Goal: Check status: Check status

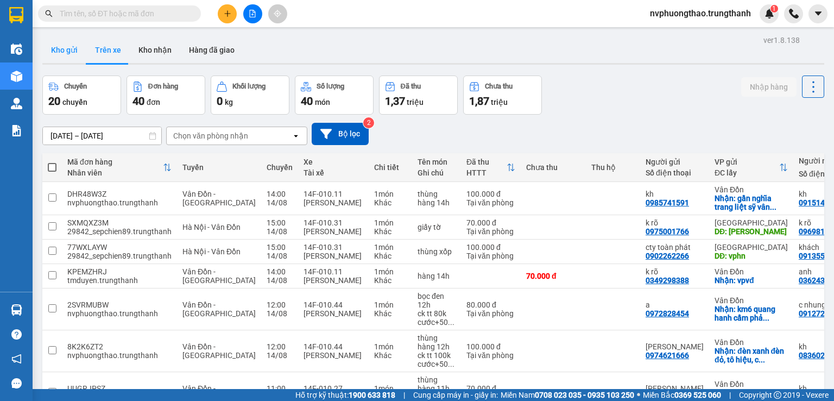
click at [66, 58] on button "Kho gửi" at bounding box center [64, 50] width 44 height 26
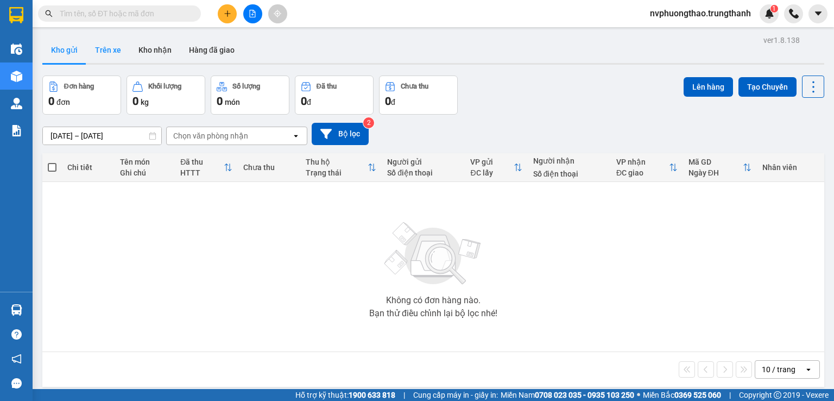
click at [112, 53] on button "Trên xe" at bounding box center [107, 50] width 43 height 26
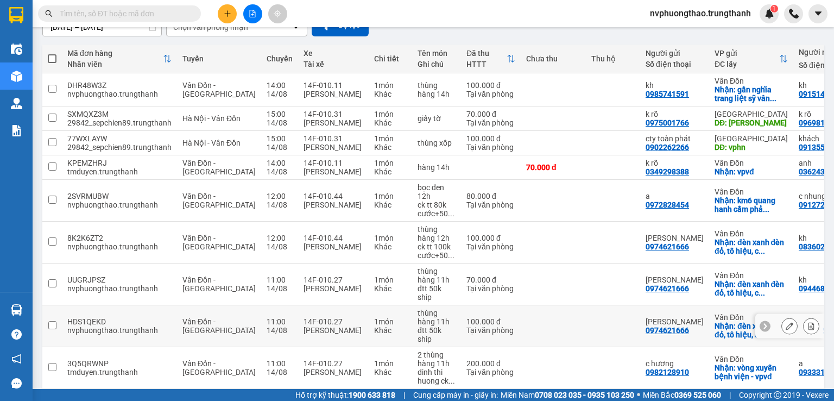
scroll to position [36, 0]
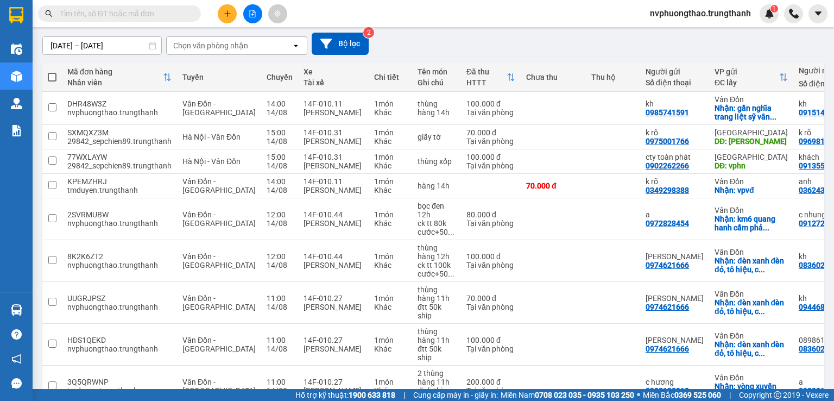
scroll to position [36, 0]
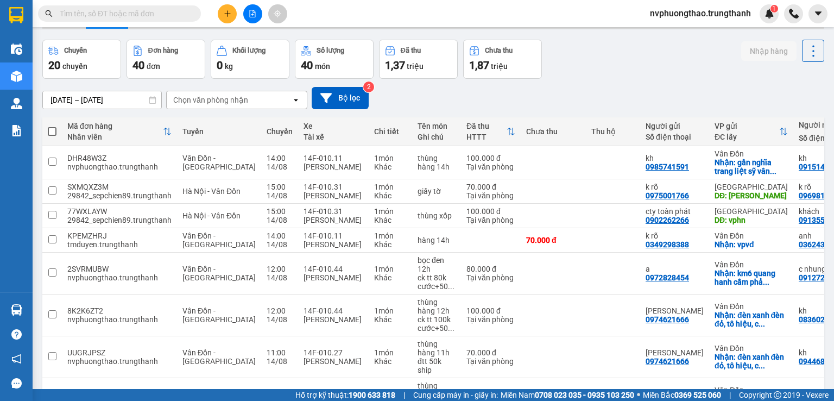
paste input "0982271002"
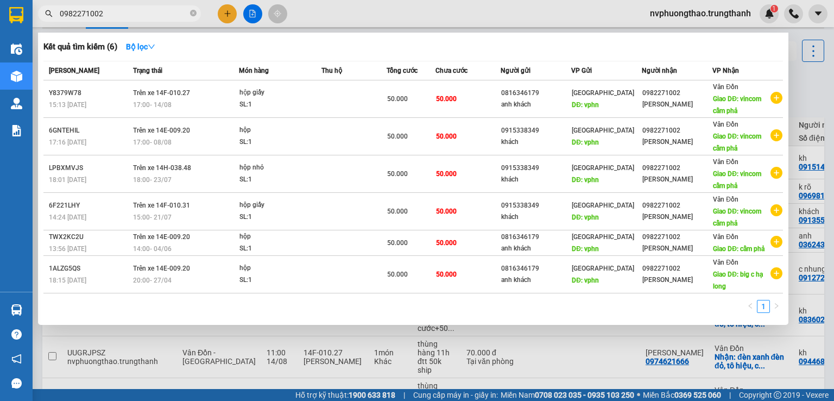
type input "0982271002"
click at [191, 12] on icon "close-circle" at bounding box center [193, 13] width 7 height 7
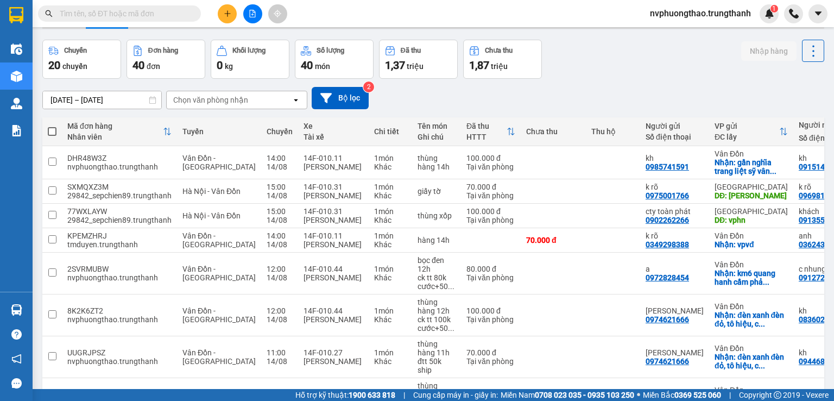
scroll to position [0, 0]
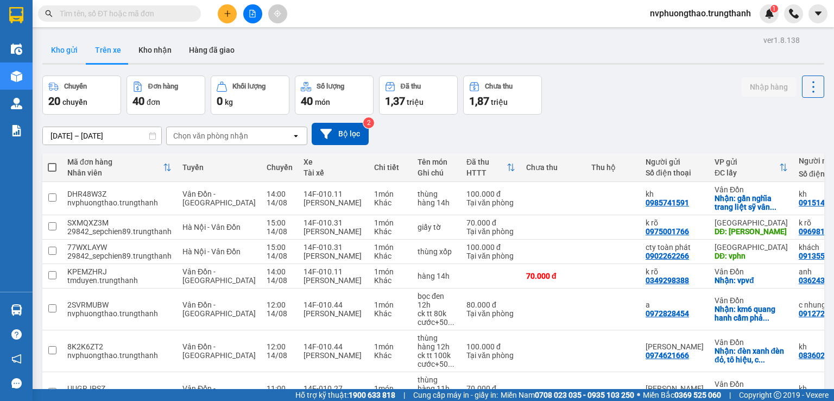
click at [72, 51] on button "Kho gửi" at bounding box center [64, 50] width 44 height 26
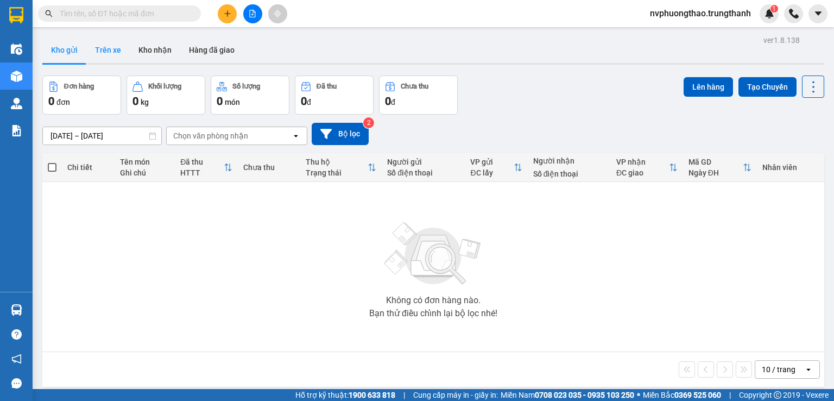
click at [106, 48] on button "Trên xe" at bounding box center [107, 50] width 43 height 26
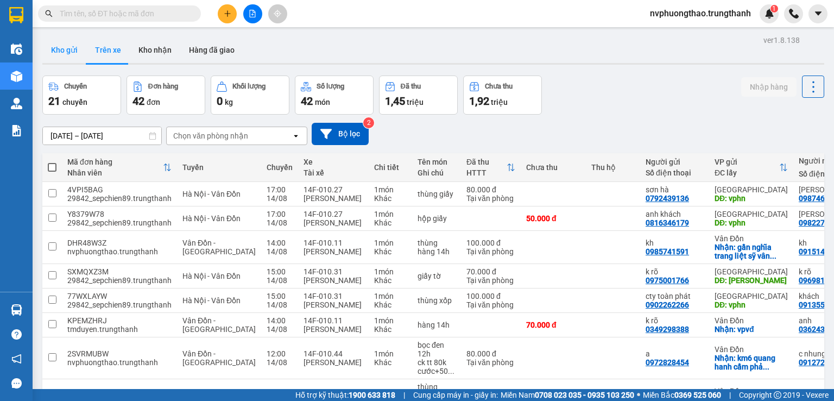
click at [71, 51] on button "Kho gửi" at bounding box center [64, 50] width 44 height 26
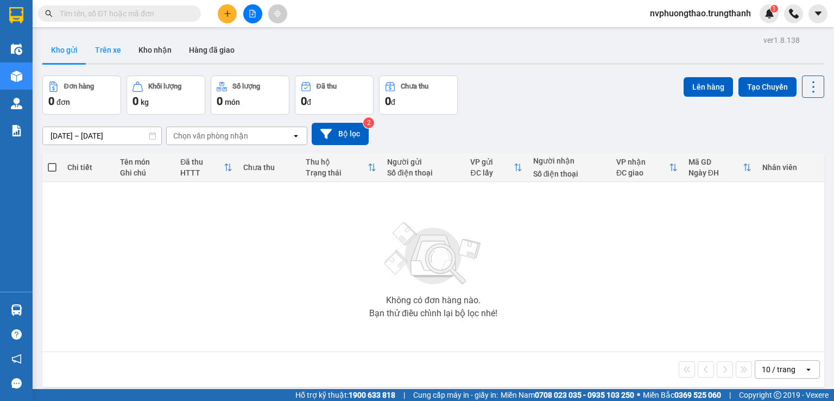
click at [111, 46] on button "Trên xe" at bounding box center [107, 50] width 43 height 26
